Goal: Task Accomplishment & Management: Complete application form

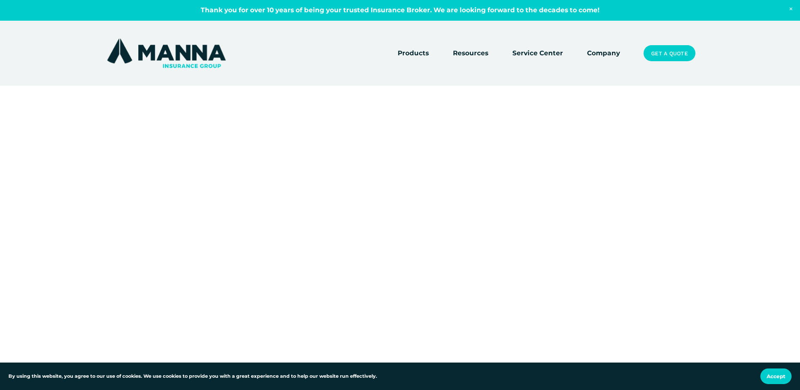
click at [550, 154] on div at bounding box center [400, 290] width 800 height 303
click at [572, 238] on div at bounding box center [400, 290] width 800 height 303
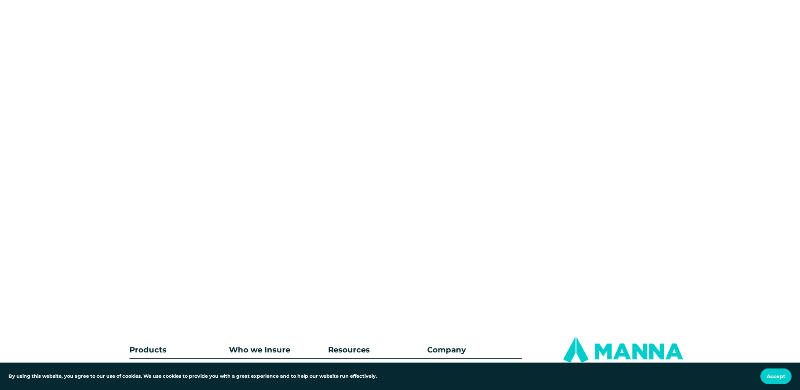
scroll to position [243, 0]
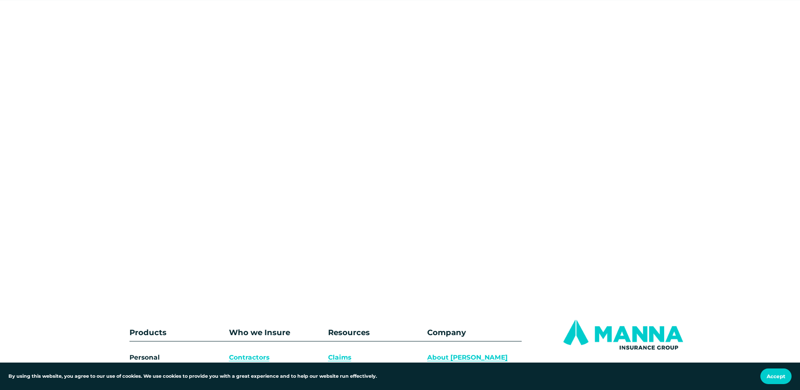
click at [287, 199] on div at bounding box center [400, 43] width 800 height 408
click at [449, 230] on div at bounding box center [400, 43] width 800 height 408
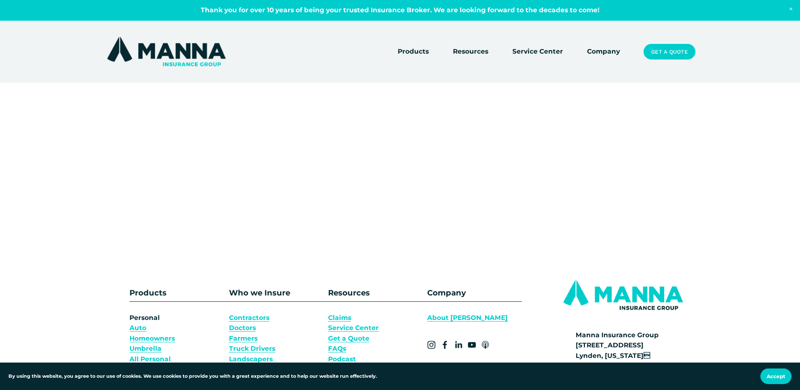
scroll to position [283, 0]
